Goal: Use online tool/utility: Utilize a website feature to perform a specific function

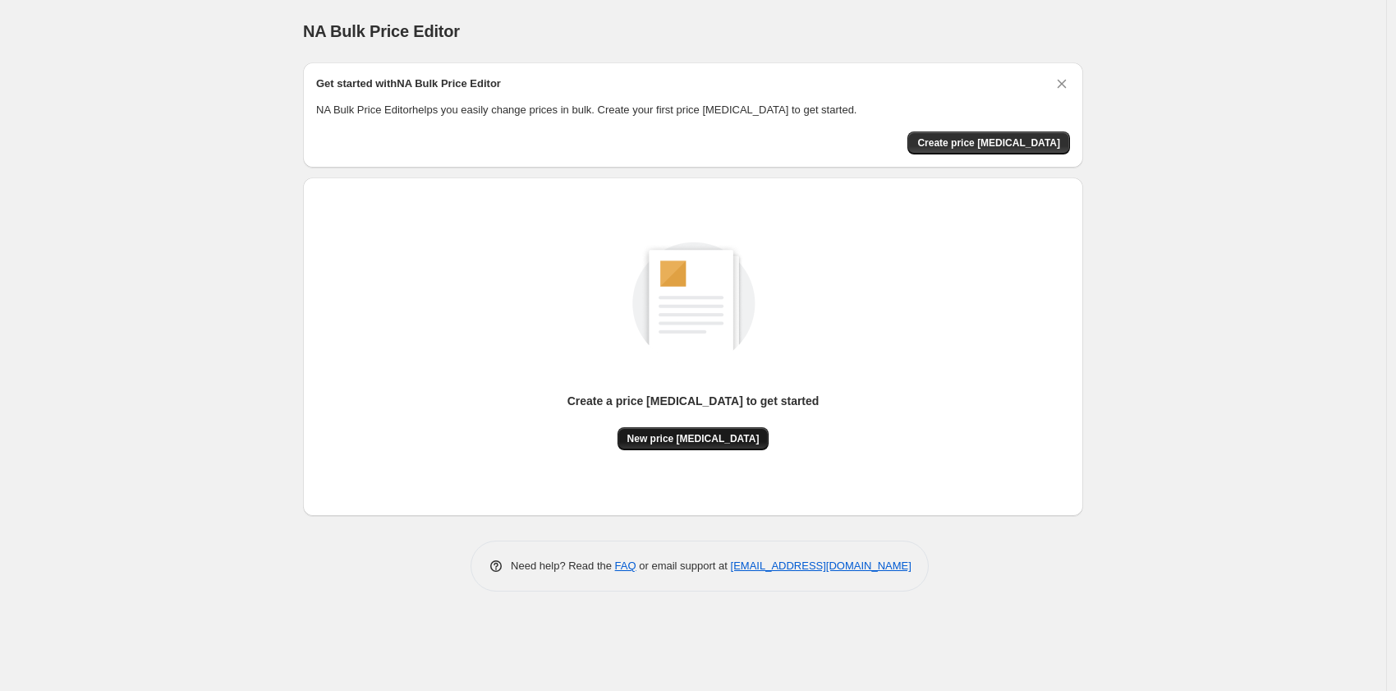
click at [682, 441] on span "New price [MEDICAL_DATA]" at bounding box center [694, 438] width 132 height 13
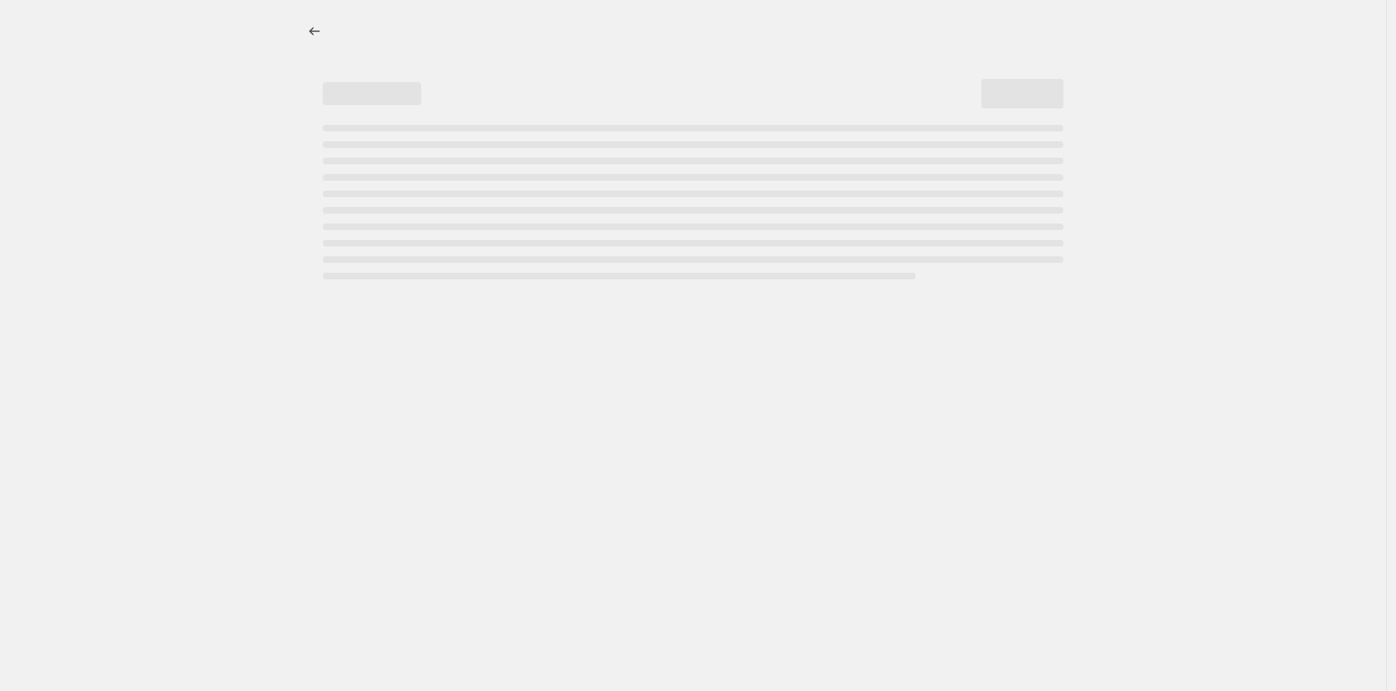
select select "percentage"
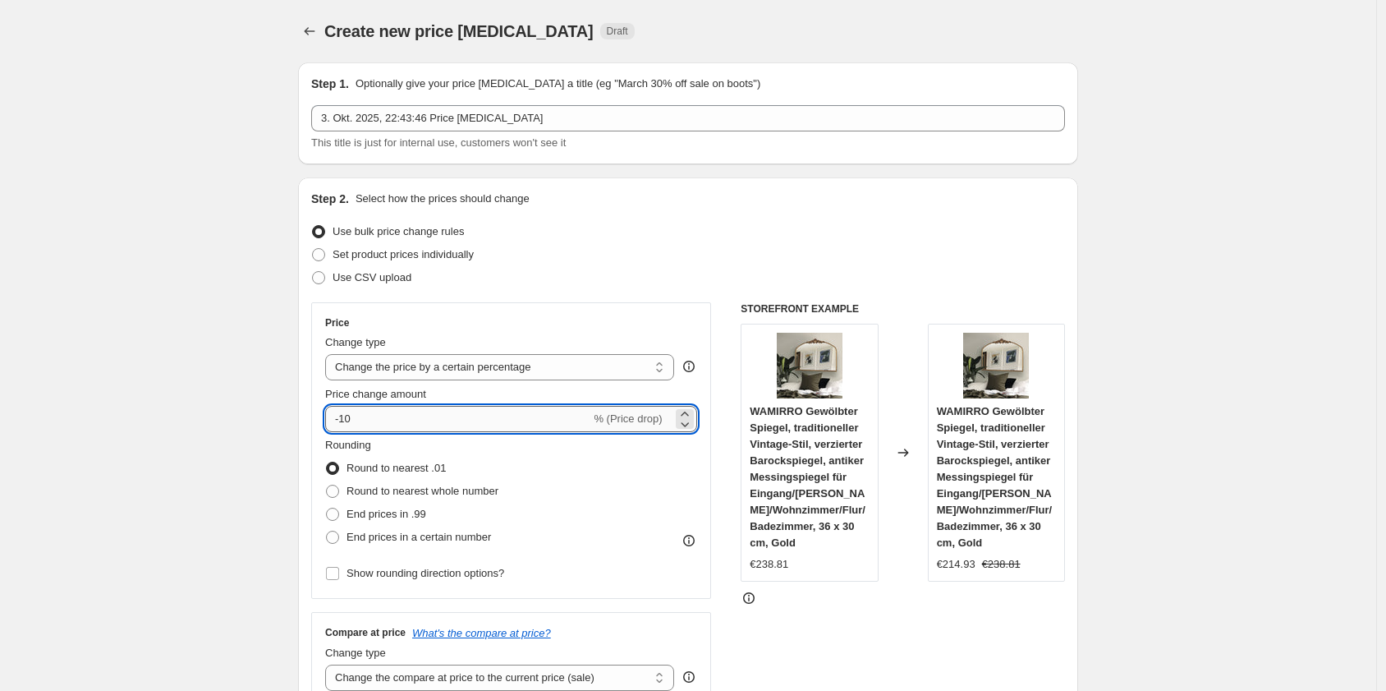
click at [392, 420] on input "-10" at bounding box center [457, 419] width 265 height 26
type input "-1"
type input "-25"
click at [603, 288] on div "Step 2. Select how the prices should change Use bulk price change rules Set pro…" at bounding box center [688, 466] width 754 height 550
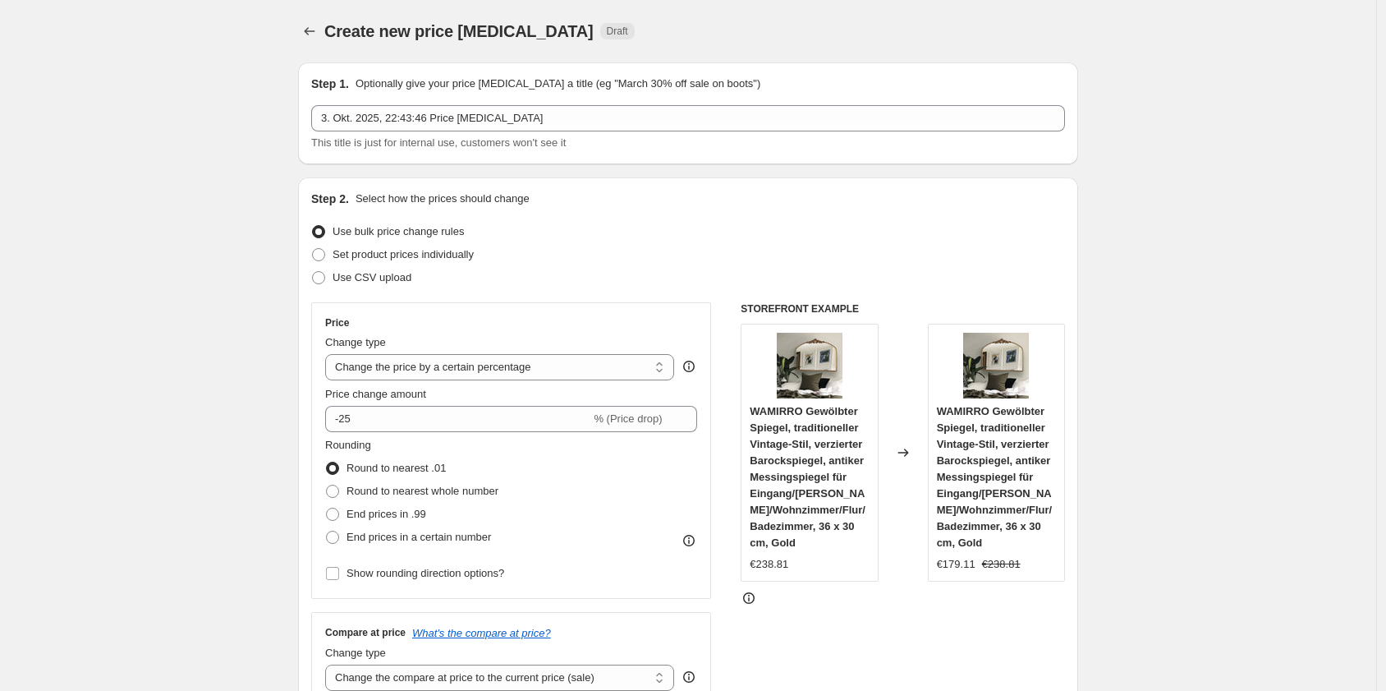
scroll to position [1059, 0]
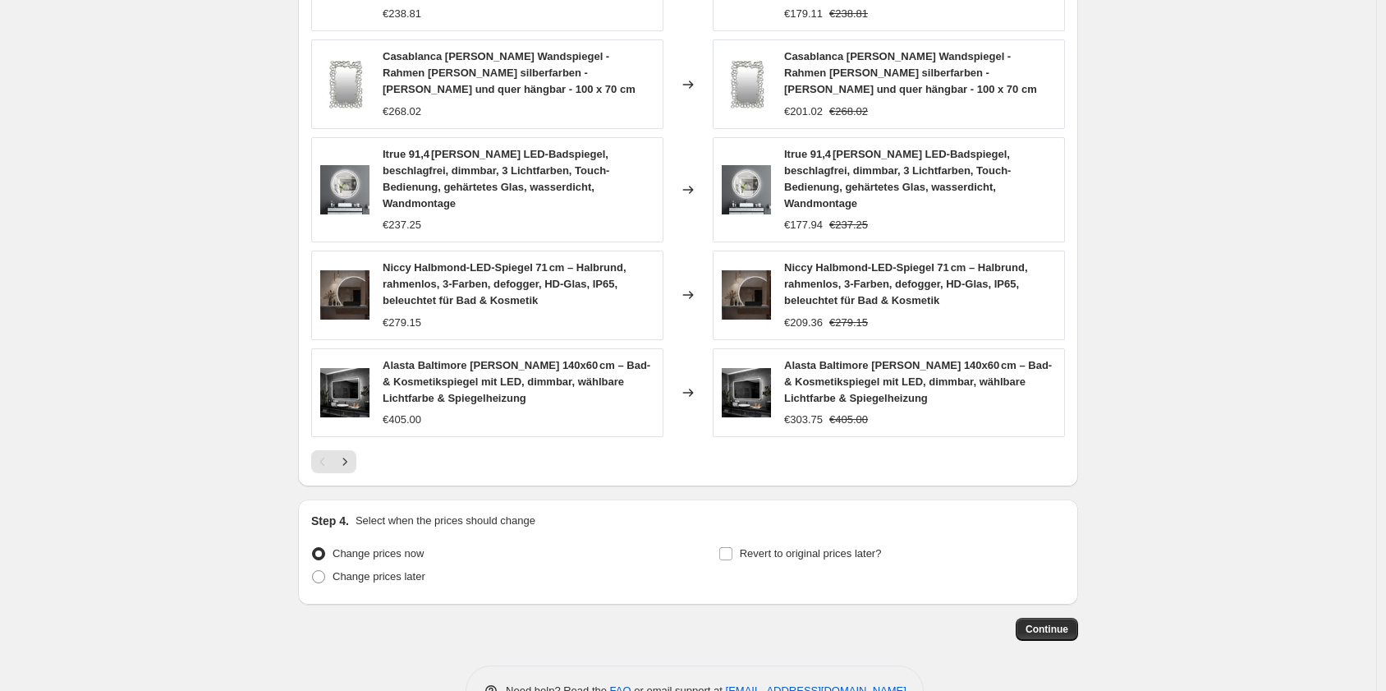
click at [1053, 618] on button "Continue" at bounding box center [1047, 629] width 62 height 23
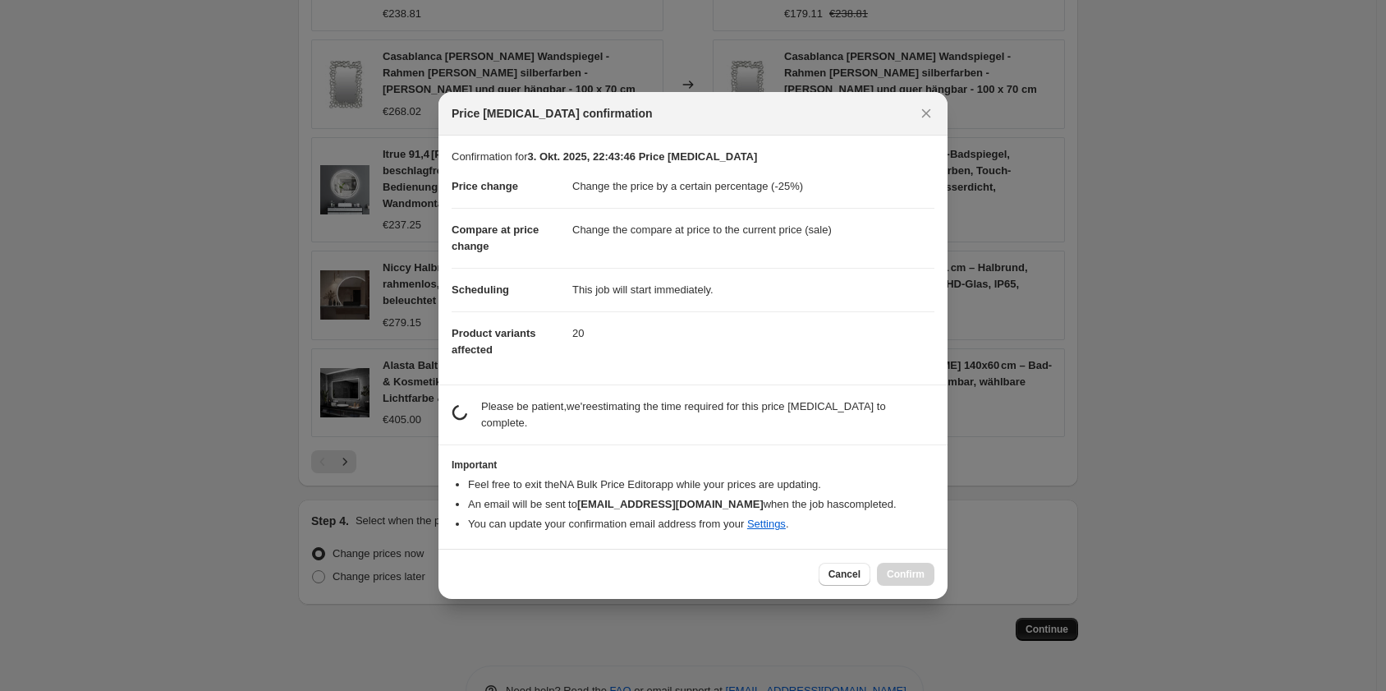
scroll to position [0, 0]
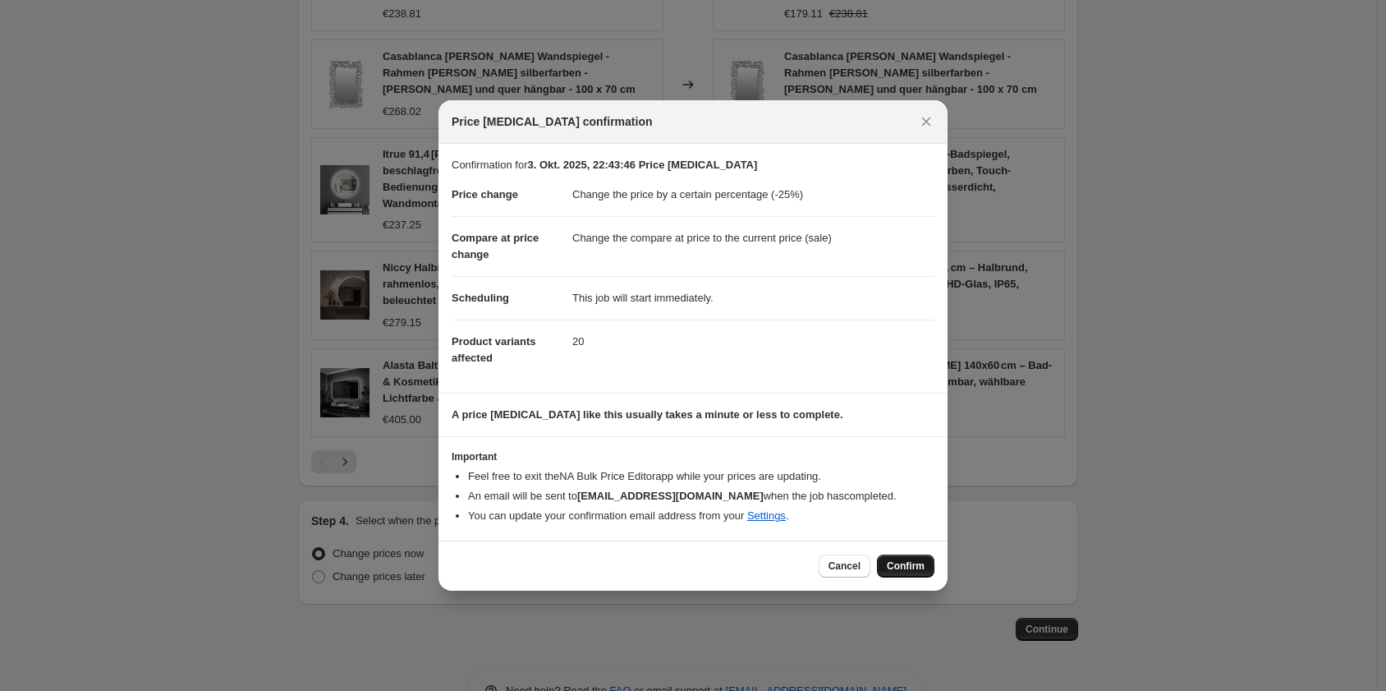
click at [899, 570] on span "Confirm" at bounding box center [906, 565] width 38 height 13
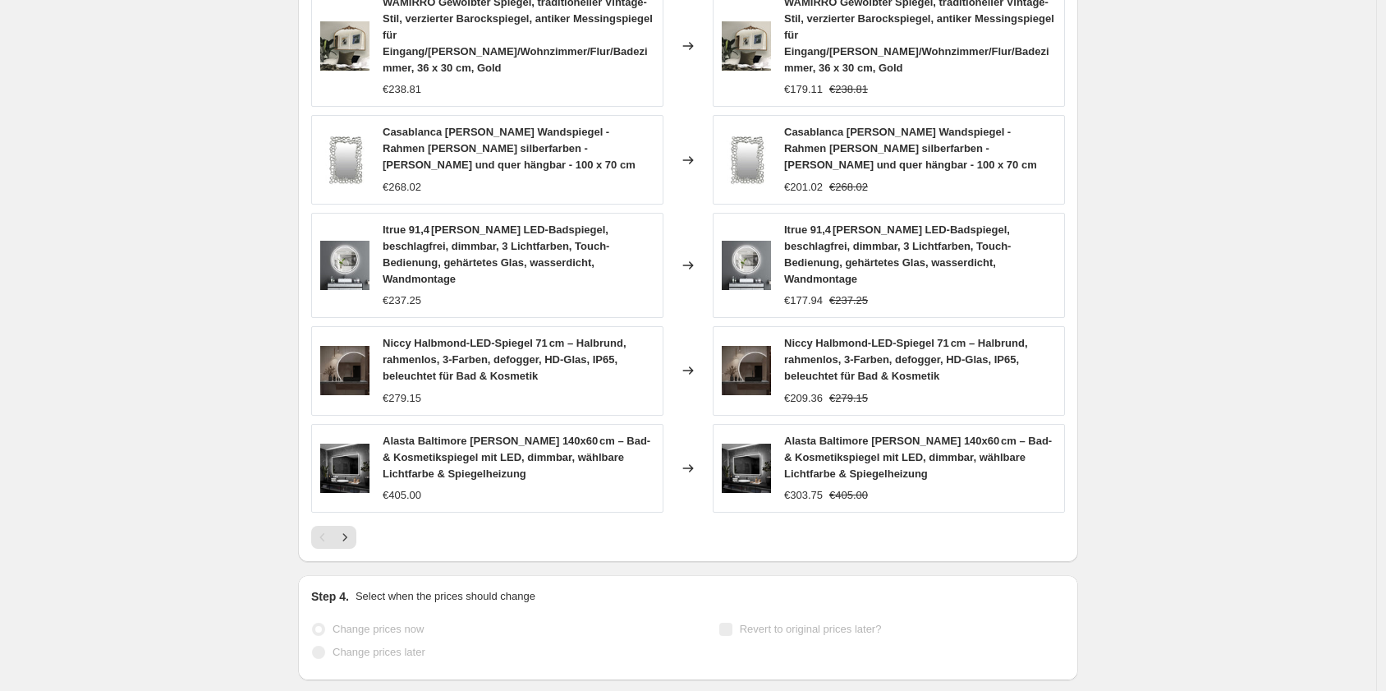
scroll to position [1101, 0]
click at [760, 588] on div "Step 4. Select when the prices should change" at bounding box center [688, 596] width 754 height 16
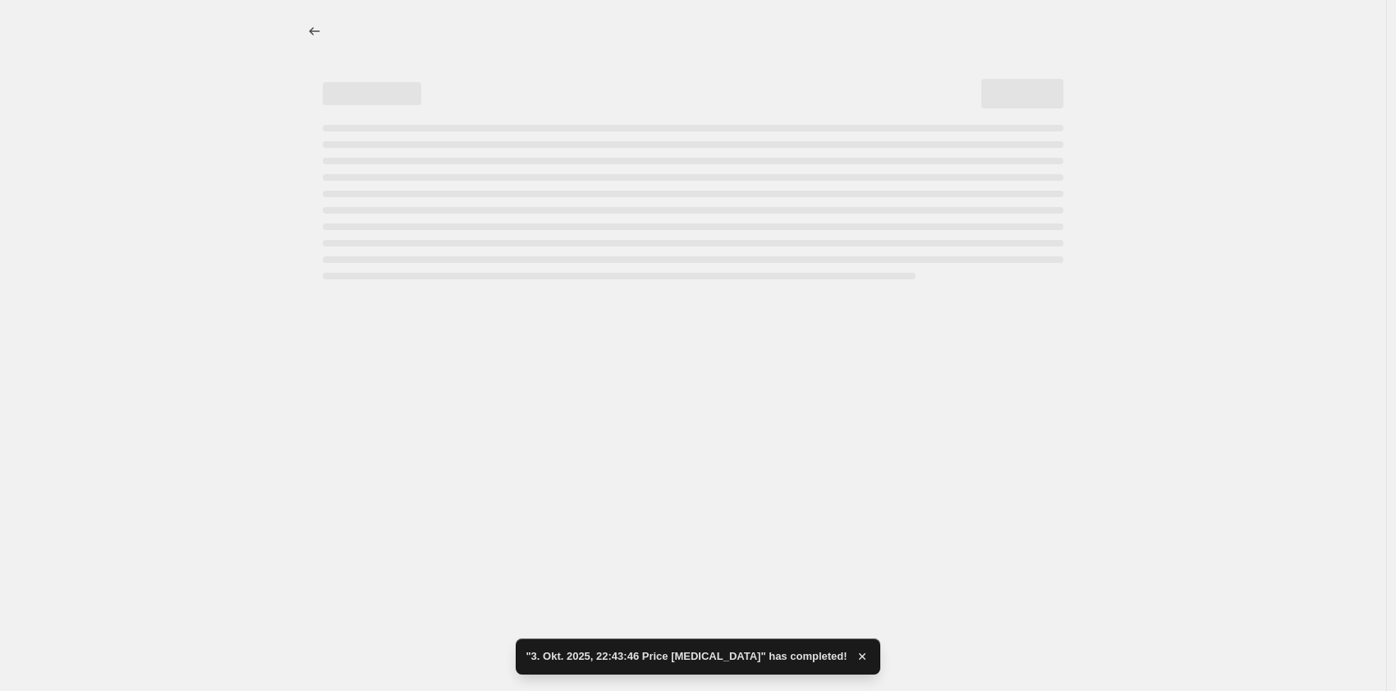
select select "percentage"
